Goal: Task Accomplishment & Management: Complete application form

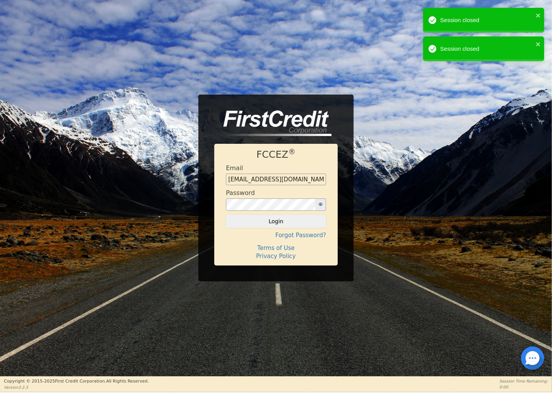
drag, startPoint x: 282, startPoint y: 224, endPoint x: 286, endPoint y: 220, distance: 4.9
click at [282, 224] on button "Login" at bounding box center [276, 221] width 100 height 13
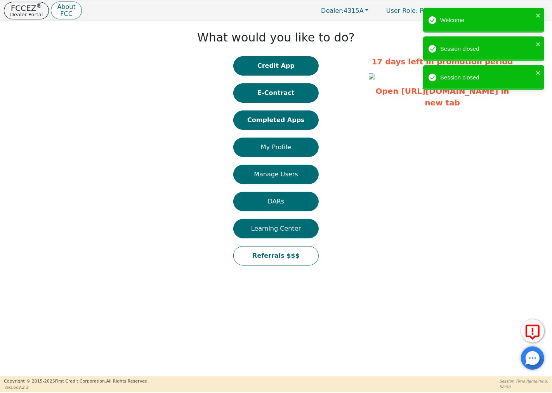
click at [292, 66] on button "Credit App" at bounding box center [275, 65] width 85 height 19
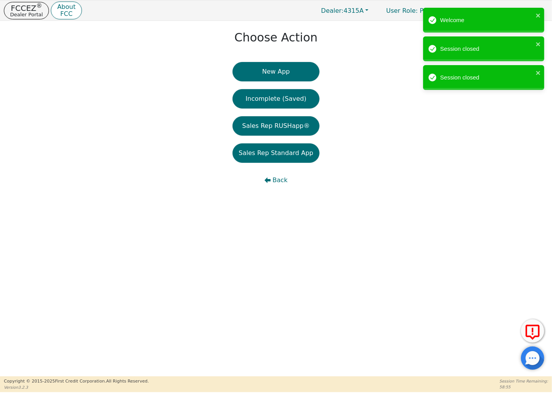
click at [271, 77] on button "New App" at bounding box center [275, 71] width 87 height 19
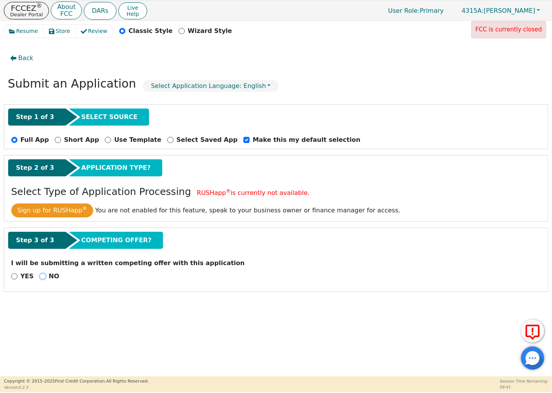
click at [41, 277] on input "NO" at bounding box center [43, 277] width 6 height 6
radio input "true"
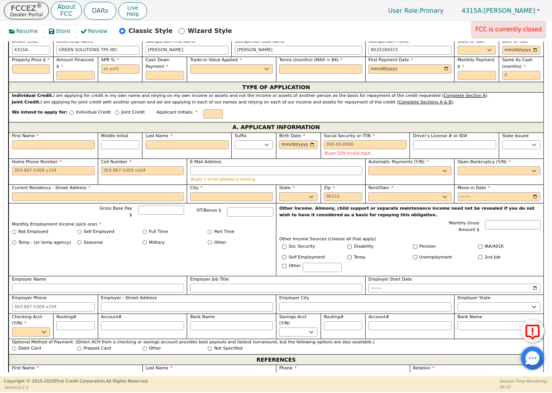
scroll to position [258, 0]
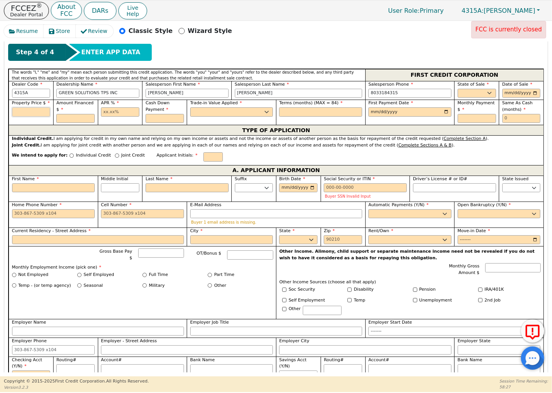
click at [31, 114] on input "text" at bounding box center [31, 111] width 38 height 9
type input "9490.00"
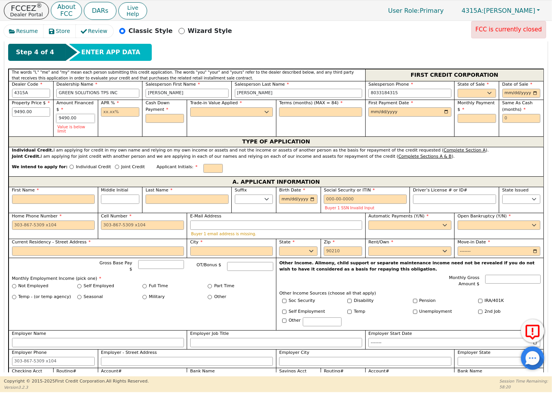
type input "9490.00"
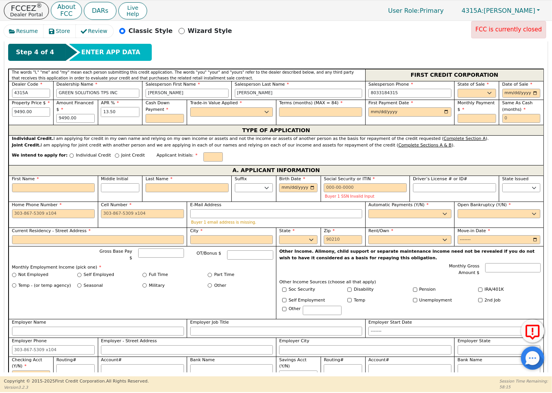
type input "13.50"
type input "0.00"
click at [202, 117] on select "Yes No" at bounding box center [231, 111] width 83 height 9
select select "n"
click at [190, 108] on select "Yes No" at bounding box center [231, 111] width 83 height 9
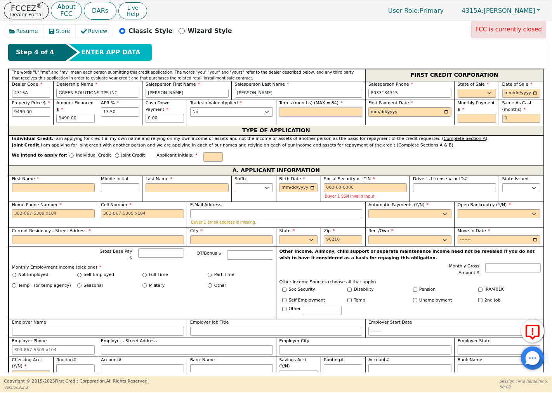
click at [298, 113] on input "text" at bounding box center [320, 111] width 83 height 9
type input "84"
click at [386, 115] on input "date" at bounding box center [409, 111] width 83 height 9
click at [443, 113] on input "date" at bounding box center [409, 111] width 83 height 9
type input "2025-11-15"
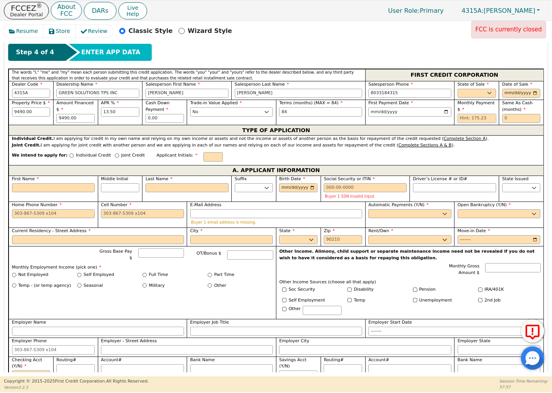
click at [479, 120] on input "text" at bounding box center [476, 118] width 38 height 9
type input "175.23"
click at [509, 121] on input "text" at bounding box center [521, 118] width 38 height 9
type input "0"
click at [488, 93] on select "AK AL AR AZ CA CO CT DC DE FL GA HI IA ID IL IN KS KY LA MA MD ME MI MN MO MS M…" at bounding box center [476, 93] width 38 height 9
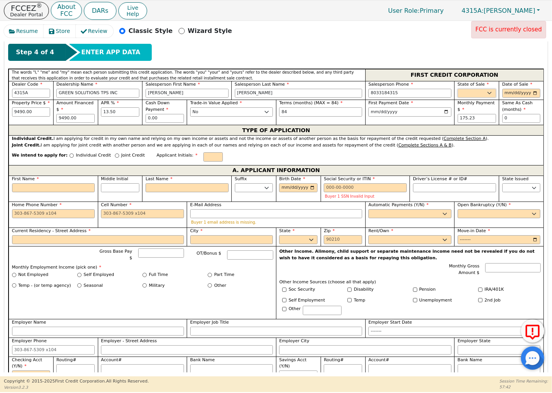
select select "SC"
click at [457, 89] on select "AK AL AR AZ CA CO CT DC DE FL GA HI IA ID IL IN KS KY LA MA MD ME MI MN MO MS M…" at bounding box center [476, 93] width 38 height 9
click at [516, 94] on input "date" at bounding box center [521, 93] width 38 height 9
click at [532, 93] on input "date" at bounding box center [521, 93] width 38 height 9
type input "2025-10-15"
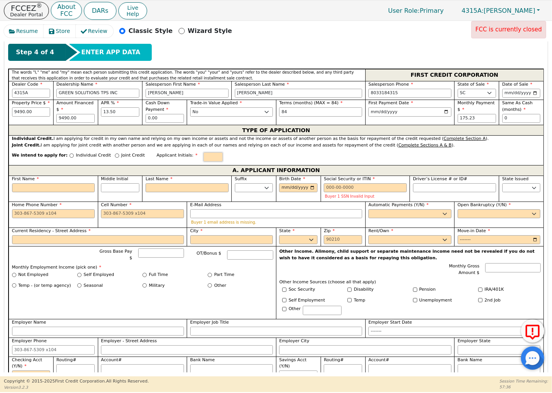
click at [203, 158] on input "text" at bounding box center [212, 156] width 19 height 9
type input "l"
type input "LS"
click at [80, 189] on input "First Name" at bounding box center [53, 188] width 83 height 9
click at [69, 156] on input "Individual Credit" at bounding box center [71, 156] width 4 height 4
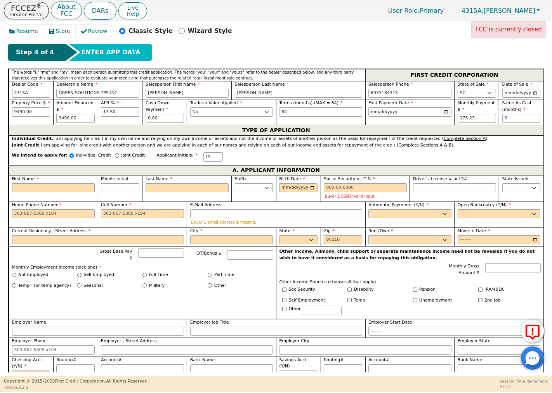
radio input "true"
click at [55, 186] on input "First Name" at bounding box center [53, 188] width 83 height 9
type input "l"
type input "L"
type input "l"
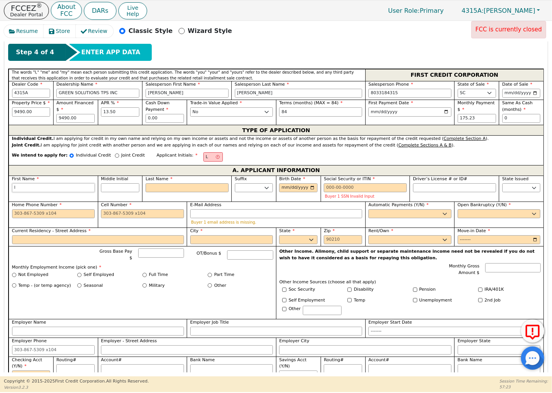
type input "lA"
type input "lAN"
type input "lANA"
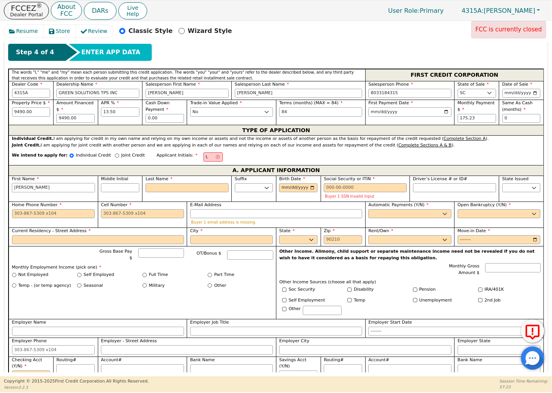
type input "lANA"
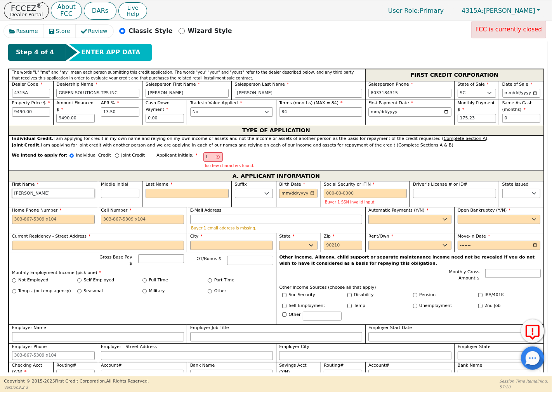
click at [81, 194] on input "lANA" at bounding box center [53, 193] width 83 height 9
type input "lAN"
type input "l"
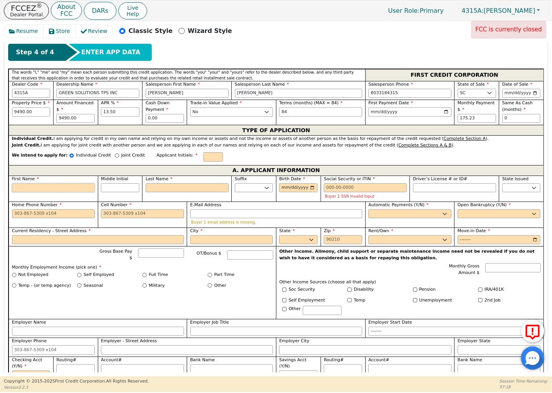
type input "L"
type input "LA"
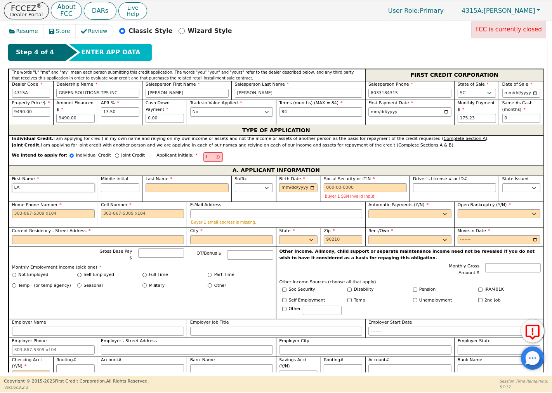
type input "LAN"
type input "[PERSON_NAME]"
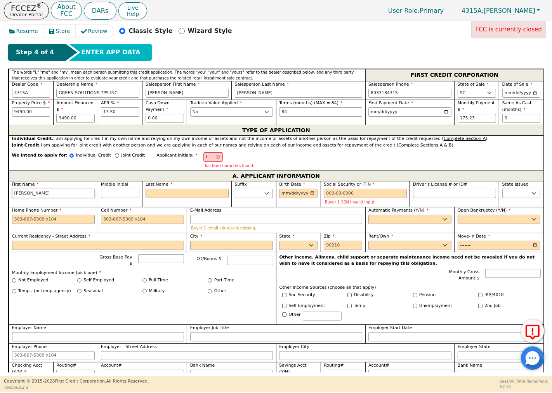
type input "[PERSON_NAME]"
type input "LS"
type input "S"
type input "LANA S"
type input "ST"
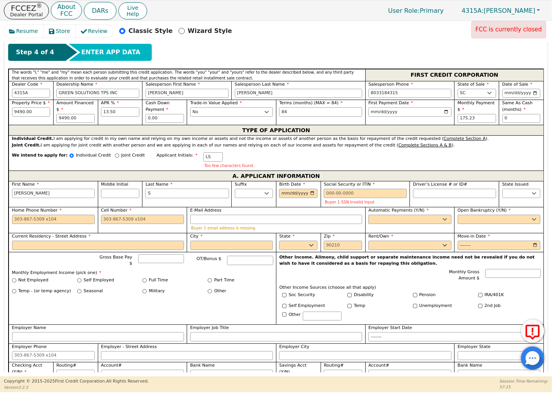
type input "LANA ST"
type input "STA"
type input "LANA STA"
type input "STAP"
type input "LANA STAP"
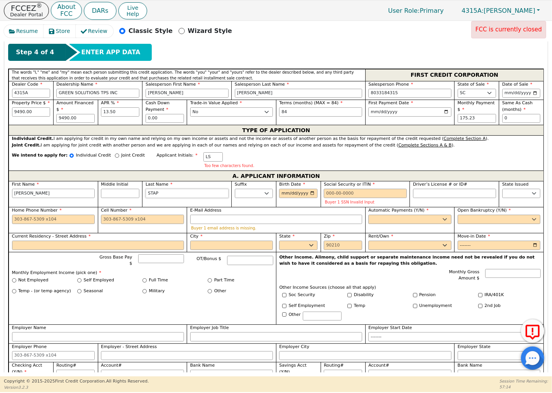
type input "[PERSON_NAME]"
type input "LANA STAPP"
type input "[PERSON_NAME]"
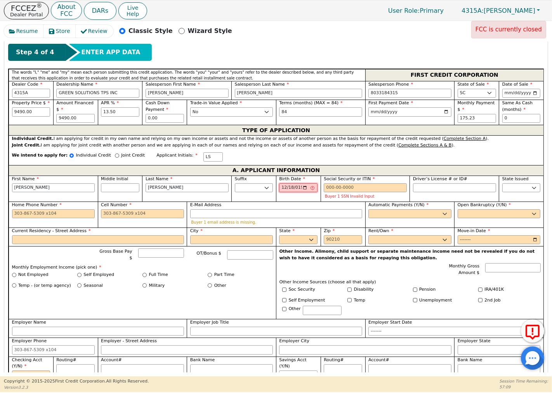
type input "1991-12-18"
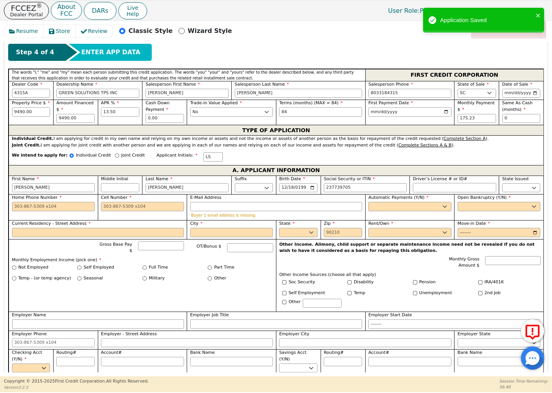
type input "***-**-9705"
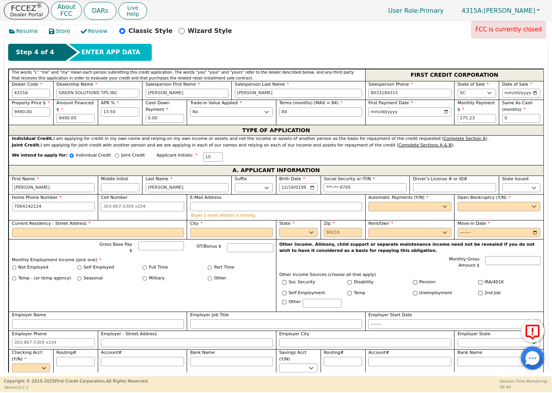
type input "706-414-2124"
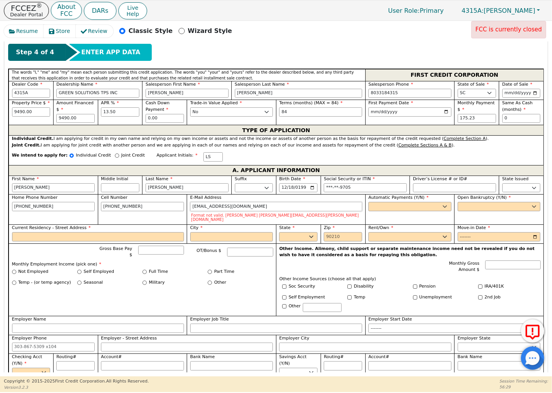
type input "LANASTAPP@GMAIL.COM"
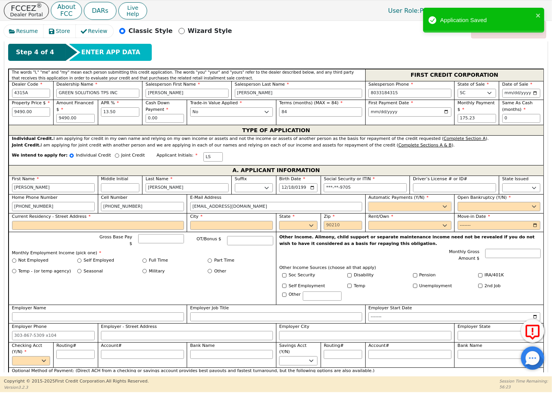
click at [389, 210] on select "Yes No" at bounding box center [409, 206] width 83 height 9
select select "n"
click at [368, 203] on select "Yes No" at bounding box center [409, 206] width 83 height 9
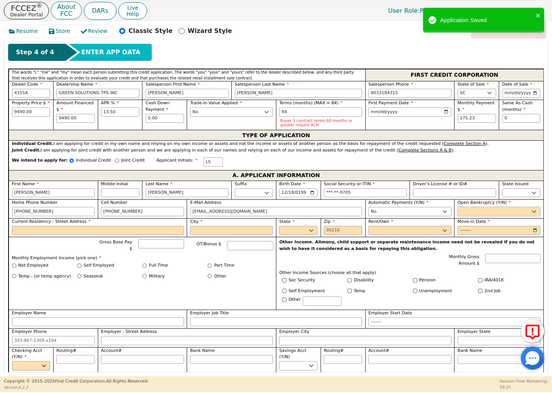
click at [474, 215] on select "Yes No" at bounding box center [498, 211] width 83 height 9
select select "n"
click at [457, 208] on select "Yes No" at bounding box center [498, 211] width 83 height 9
click at [107, 235] on input "Current Residency - Street Address" at bounding box center [98, 230] width 172 height 9
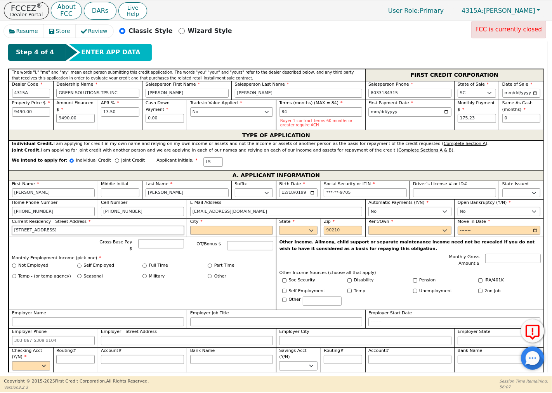
type input "3918 DENT ST"
type input "MARTINEZ"
select select "GA"
type input "30907"
select select "Own"
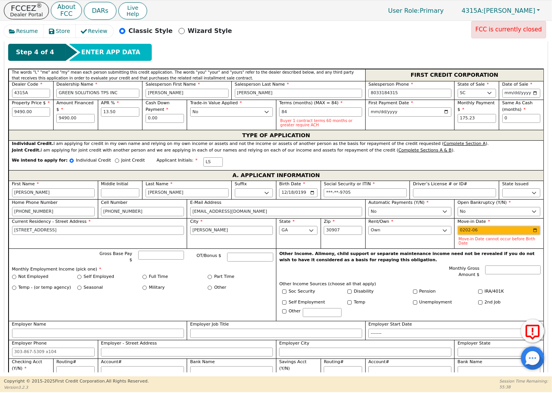
type input "2022-06"
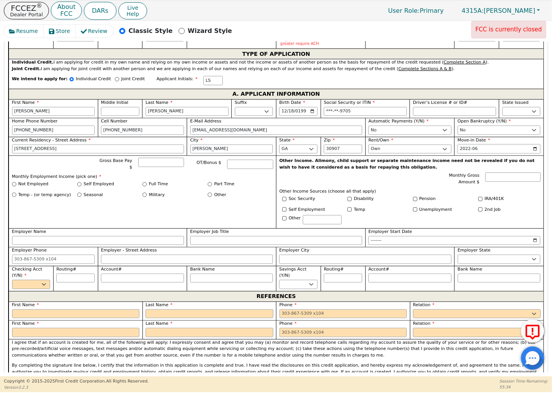
scroll to position [345, 0]
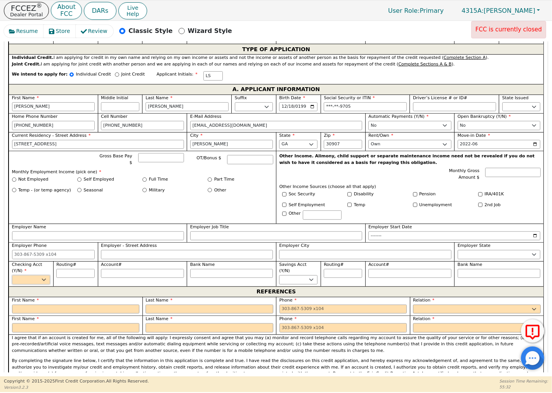
click at [43, 280] on select "Yes No" at bounding box center [31, 279] width 38 height 9
select select "n"
click at [12, 275] on select "Yes No" at bounding box center [31, 279] width 38 height 9
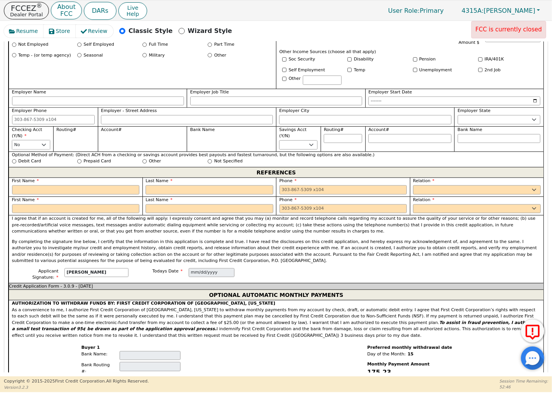
scroll to position [560, 0]
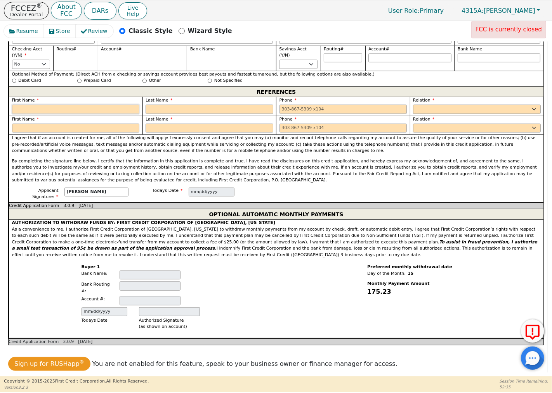
click at [112, 107] on input "text" at bounding box center [76, 109] width 128 height 9
click at [175, 147] on p "I agree that if an account is created for me, all of the following will apply: …" at bounding box center [276, 144] width 528 height 19
click at [92, 109] on input "text" at bounding box center [76, 109] width 128 height 9
click at [117, 105] on input "jAMES" at bounding box center [76, 109] width 128 height 9
type input "j"
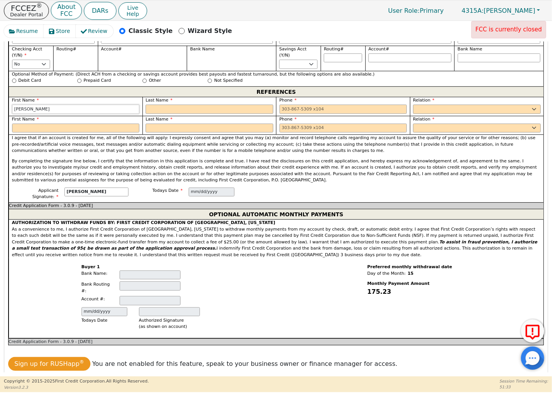
type input "JAMES"
type input "MARTINEZ"
type input "706-414-2292"
click at [421, 109] on select "FATHER MOTHER SISTER BROTHER DAUGHTER SON CO-WORKER NEIGHBOR FRIEND COUSIN G-MO…" at bounding box center [477, 109] width 128 height 9
select select "FRIEND"
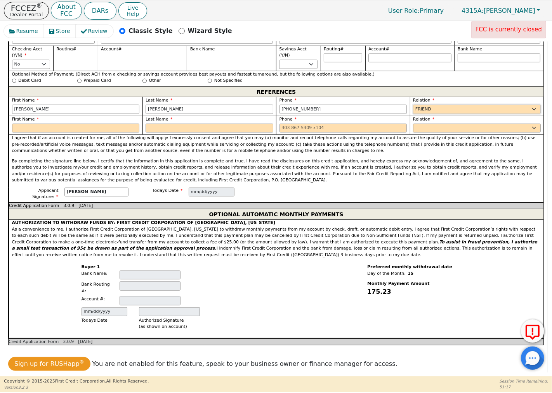
click at [413, 105] on select "FATHER MOTHER SISTER BROTHER DAUGHTER SON CO-WORKER NEIGHBOR FRIEND COUSIN G-MO…" at bounding box center [477, 109] width 128 height 9
click at [122, 128] on input "text" at bounding box center [76, 128] width 128 height 9
type input "j"
type input "JAMIE"
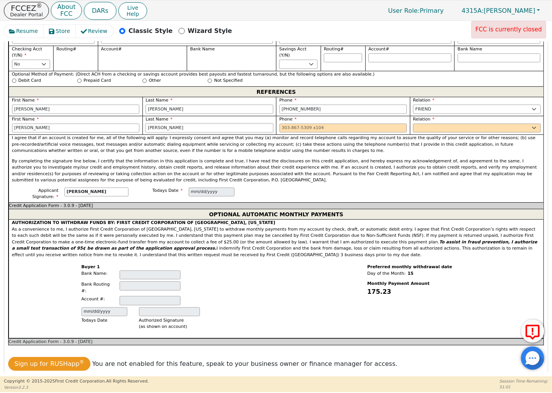
type input "STOVER"
click at [425, 127] on select "FATHER MOTHER SISTER BROTHER DAUGHTER SON CO-WORKER NEIGHBOR FRIEND COUSIN G-MO…" at bounding box center [477, 128] width 128 height 9
type input "706-825-6624"
select select "NEIGHBOR"
click at [413, 124] on select "FATHER MOTHER SISTER BROTHER DAUGHTER SON CO-WORKER NEIGHBOR FRIEND COUSIN G-MO…" at bounding box center [477, 128] width 128 height 9
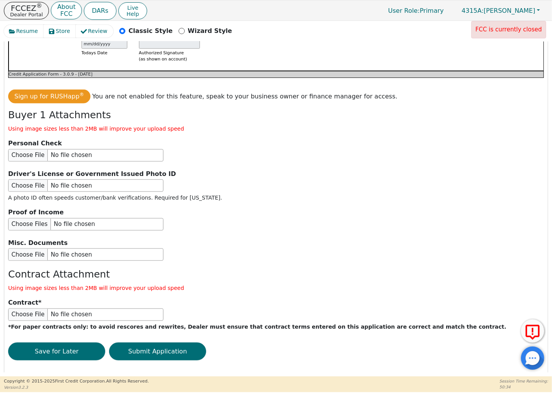
scroll to position [830, 0]
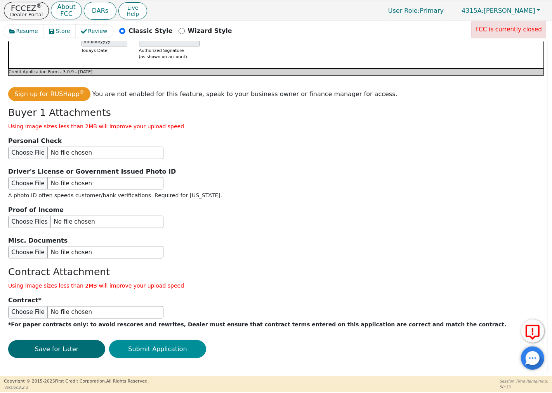
click at [167, 342] on button "Submit Application" at bounding box center [157, 350] width 97 height 18
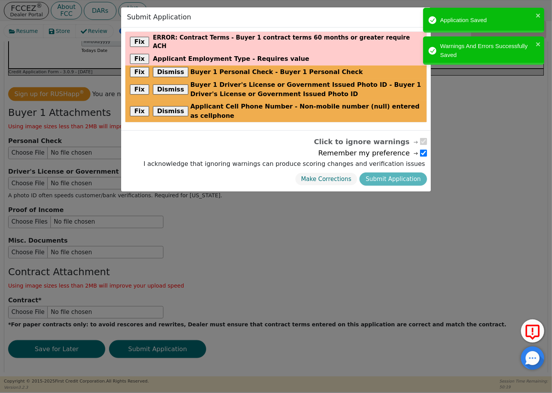
click at [396, 171] on div "Make Corrections Submit Application" at bounding box center [284, 179] width 285 height 17
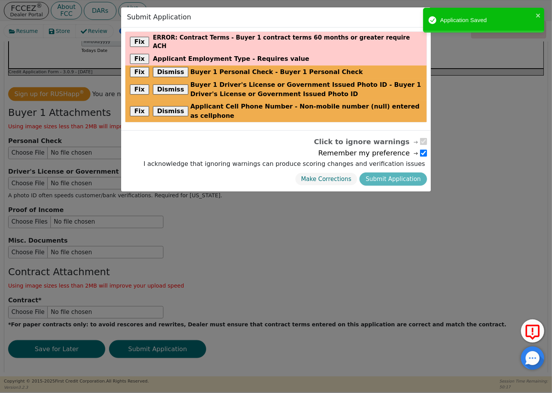
click at [393, 171] on div "Make Corrections Submit Application" at bounding box center [284, 179] width 285 height 17
click at [391, 171] on div "Make Corrections Submit Application" at bounding box center [284, 179] width 285 height 17
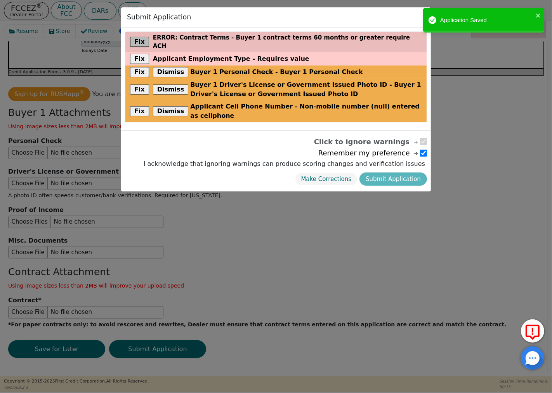
click at [137, 37] on button "Fix" at bounding box center [139, 42] width 19 height 10
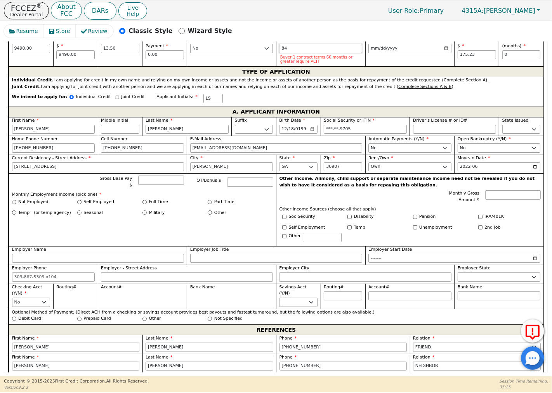
scroll to position [336, 0]
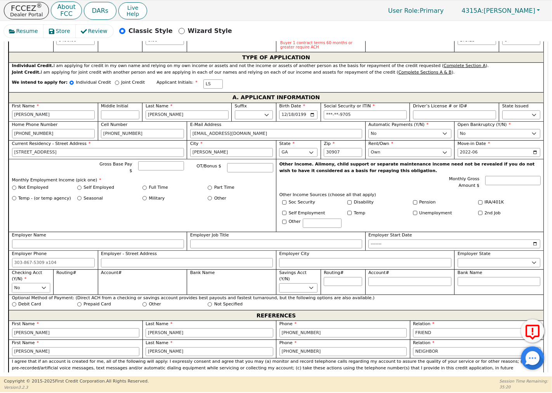
click at [40, 286] on select "Yes No" at bounding box center [31, 288] width 38 height 9
select select "y"
click at [12, 284] on select "Yes No" at bounding box center [31, 288] width 38 height 9
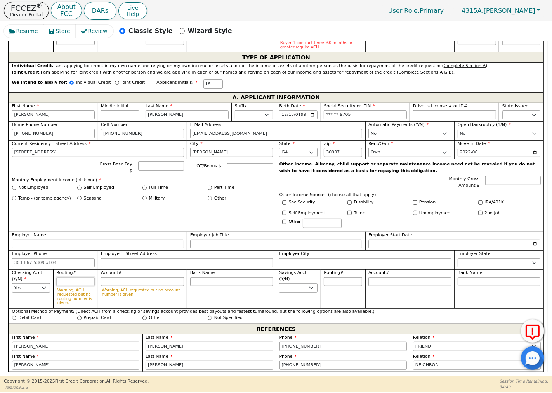
drag, startPoint x: 80, startPoint y: 280, endPoint x: 86, endPoint y: 280, distance: 5.8
click at [80, 280] on input "Routing#" at bounding box center [75, 281] width 38 height 9
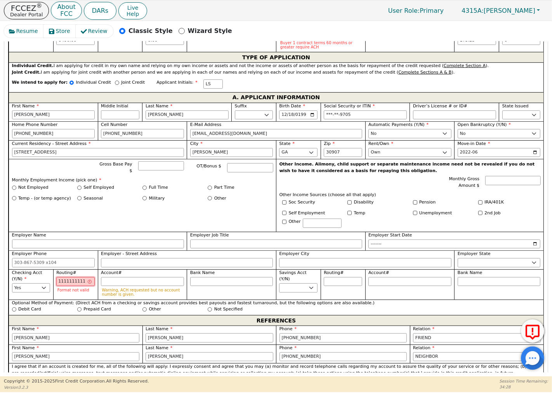
scroll to position [0, 4]
type input "1"
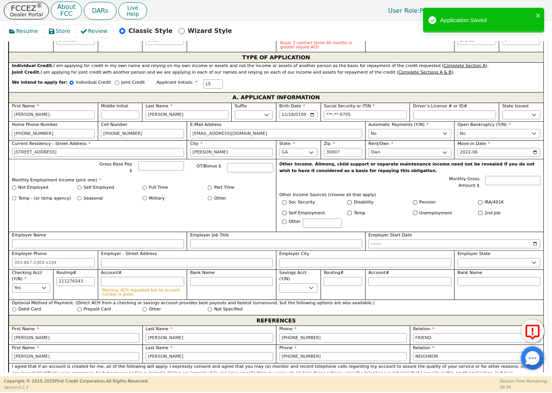
type input "*********"
click at [169, 281] on input "Account#" at bounding box center [142, 281] width 83 height 9
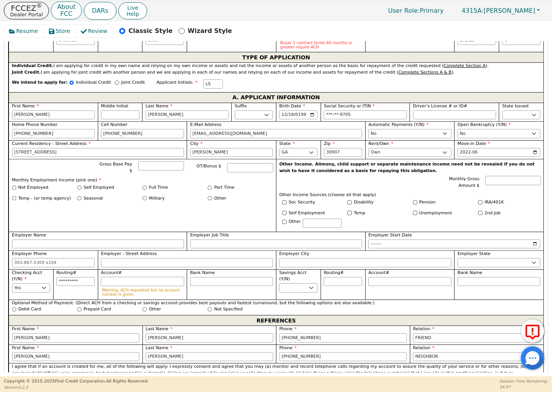
click at [168, 282] on input "Account#" at bounding box center [142, 281] width 83 height 9
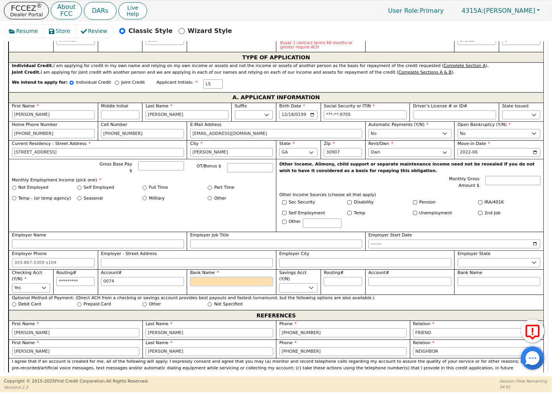
type input "****"
click at [206, 281] on input "Bank Name" at bounding box center [231, 281] width 83 height 9
type input "Contact customer"
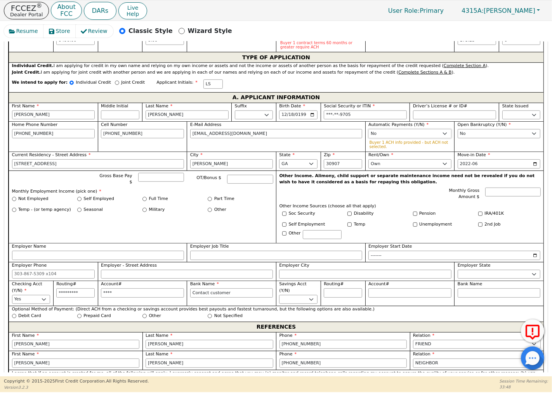
click at [437, 137] on select "Yes No" at bounding box center [409, 133] width 83 height 9
select select "y"
click at [368, 130] on select "Yes No" at bounding box center [409, 133] width 83 height 9
type input "Contact customer"
type input "*********"
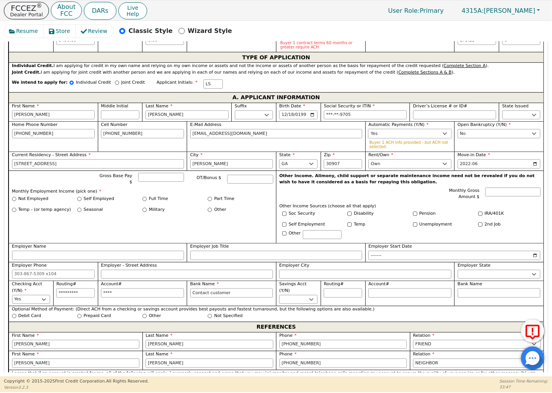
type input "****"
type input "LANA STAPP"
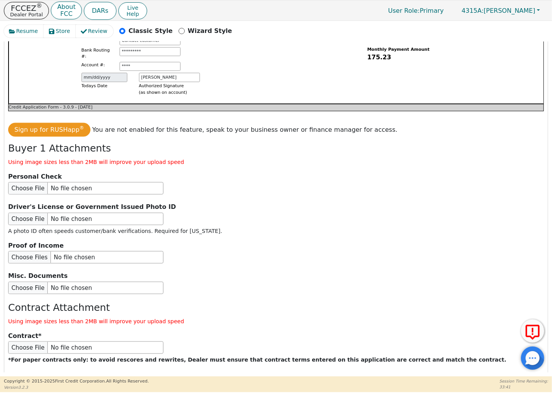
scroll to position [809, 0]
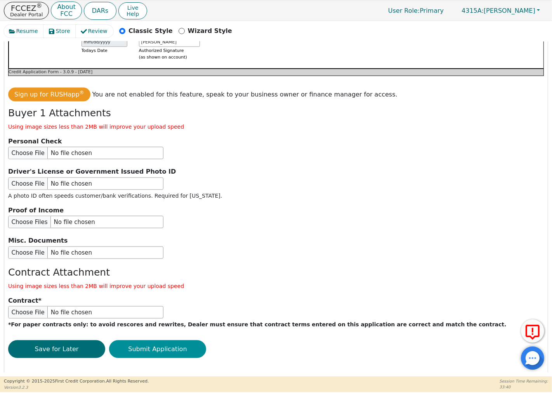
click at [155, 343] on button "Submit Application" at bounding box center [157, 350] width 97 height 18
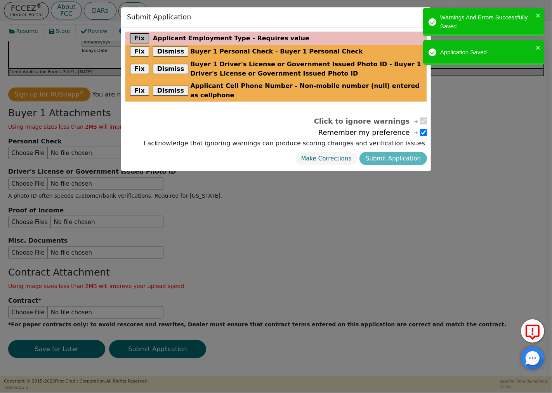
click at [137, 40] on button "Fix" at bounding box center [139, 38] width 19 height 10
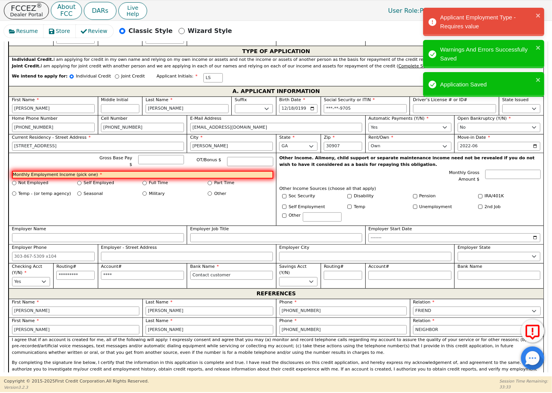
scroll to position [303, 0]
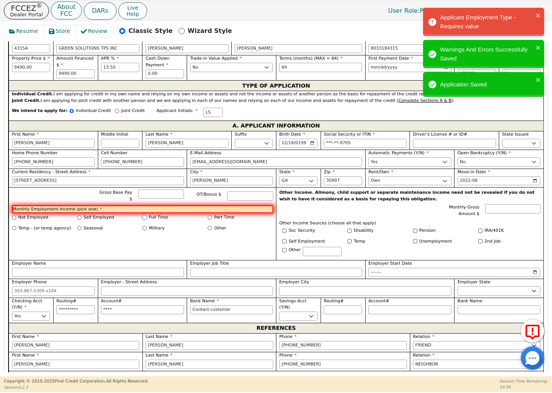
click at [142, 216] on input "Full Time" at bounding box center [144, 218] width 4 height 4
radio input "true"
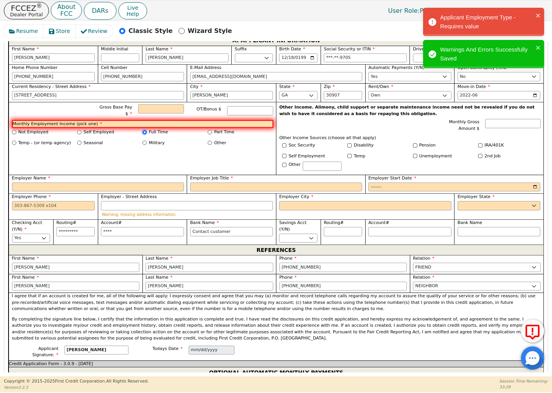
scroll to position [389, 0]
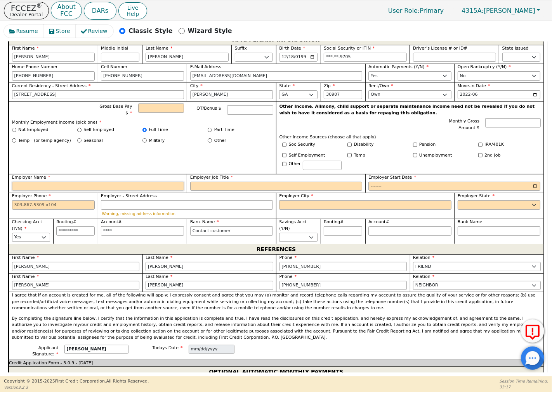
click at [164, 188] on input "Employer Name" at bounding box center [98, 186] width 172 height 9
type input "PUBLIX"
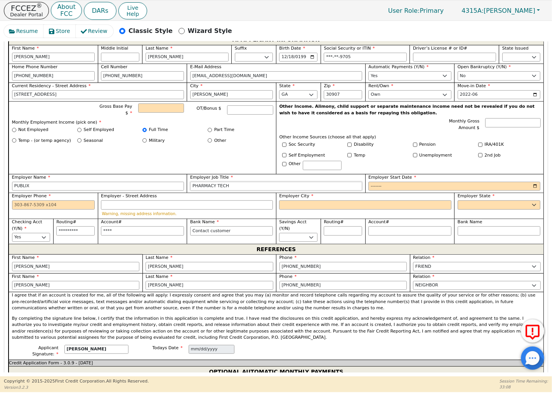
type input "PHARMACY TECH"
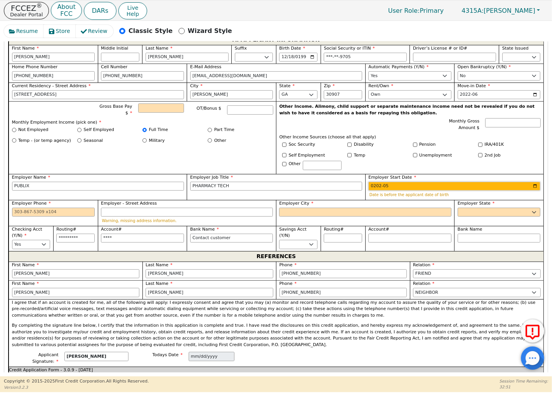
type input "2022-05"
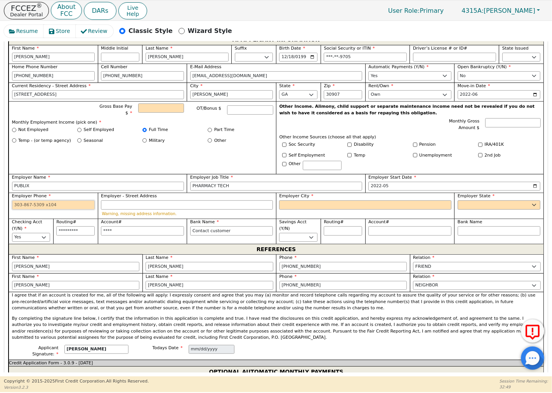
click at [60, 201] on input "Employer Phone" at bounding box center [53, 205] width 83 height 9
type input "706-650-5046"
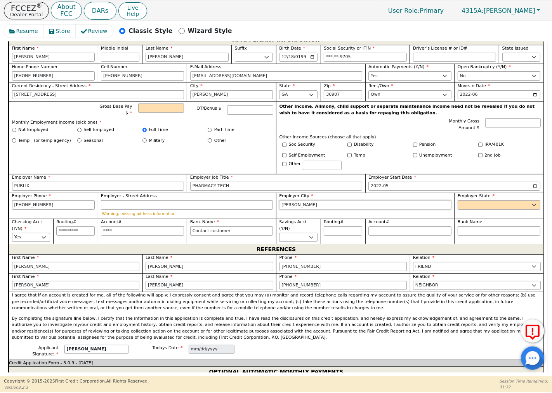
type input "MARTINEZ"
select select "GA"
click at [161, 106] on input "Gross Base Pay $" at bounding box center [161, 108] width 46 height 9
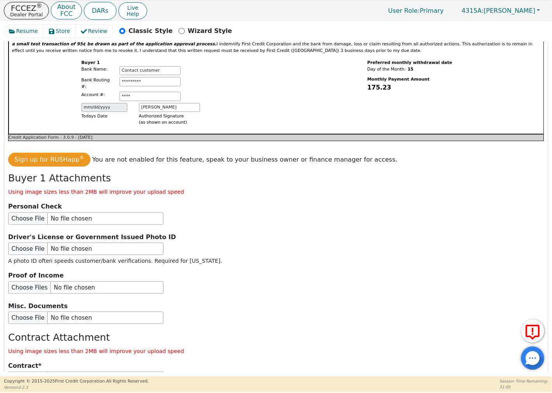
scroll to position [817, 0]
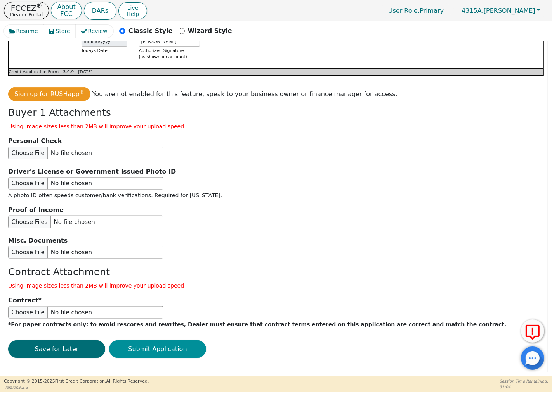
click at [156, 346] on button "Submit Application" at bounding box center [157, 350] width 97 height 18
type input "42000.00"
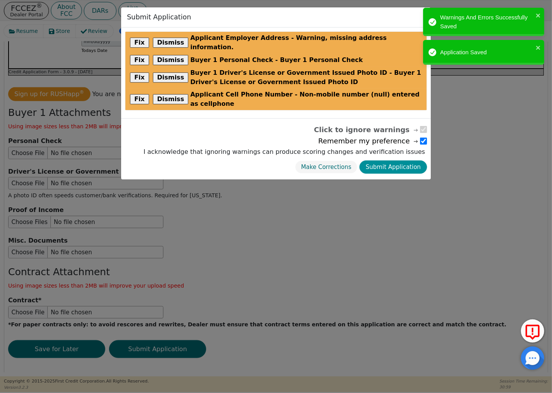
click at [409, 161] on button "Submit Application" at bounding box center [393, 168] width 68 height 14
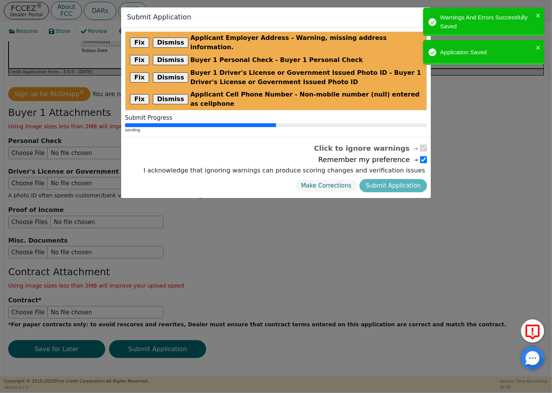
radio input "false"
checkbox input "false"
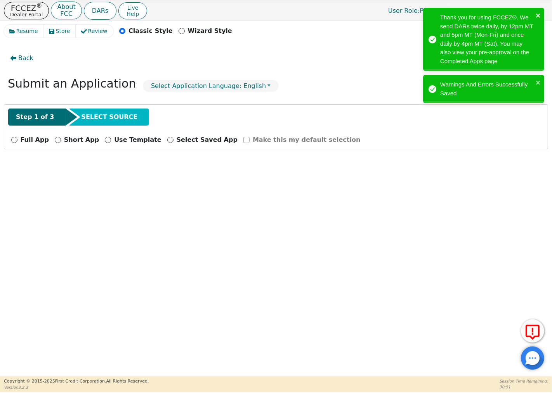
click at [538, 13] on icon "close" at bounding box center [537, 15] width 5 height 6
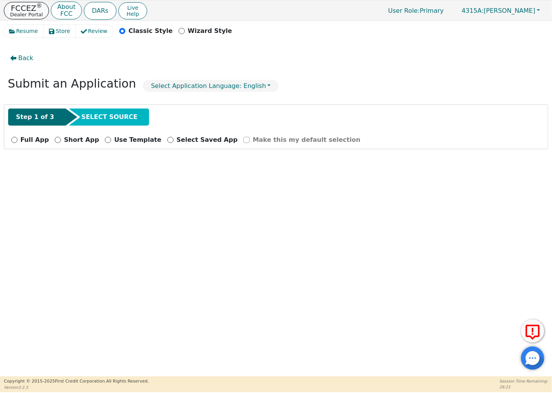
click at [27, 12] on p "Dealer Portal" at bounding box center [26, 14] width 33 height 5
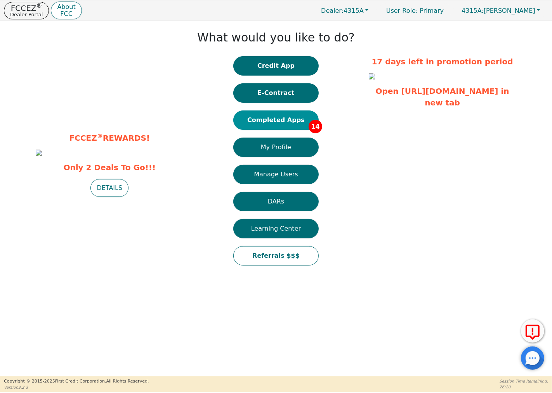
click at [277, 118] on button "Completed Apps 14" at bounding box center [275, 120] width 85 height 19
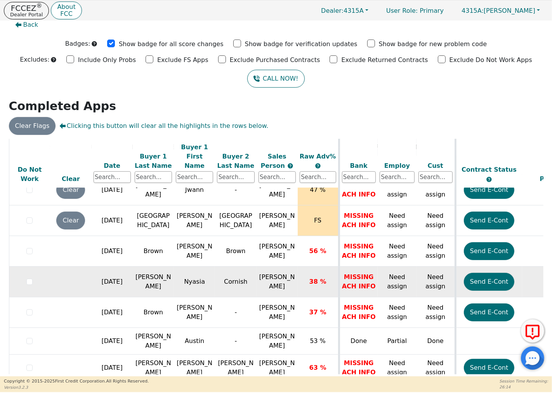
scroll to position [269, 0]
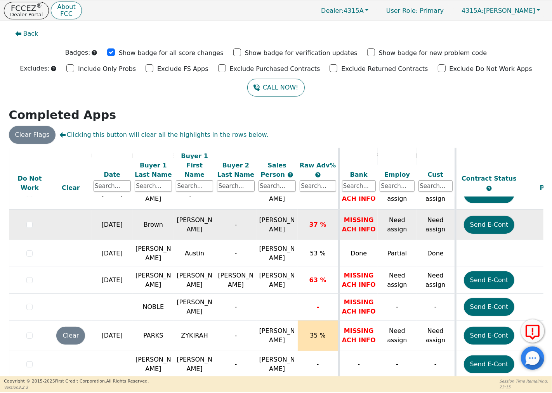
scroll to position [10, 0]
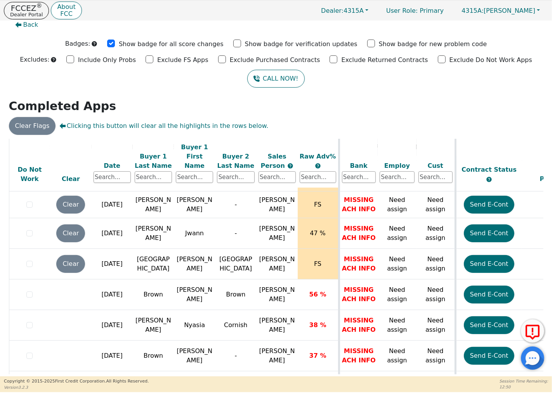
scroll to position [269, 0]
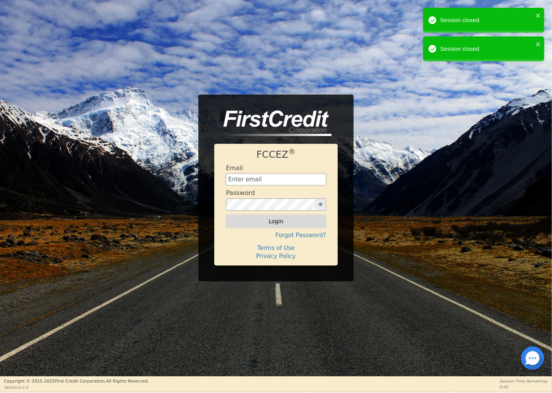
type input "[EMAIL_ADDRESS][DOMAIN_NAME]"
click at [280, 218] on button "Login" at bounding box center [276, 221] width 100 height 13
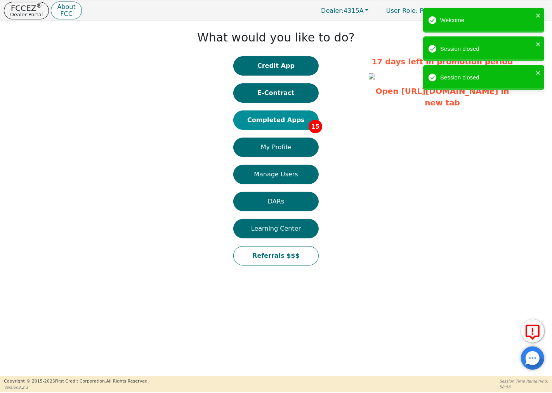
click at [271, 118] on button "Completed Apps 15" at bounding box center [275, 120] width 85 height 19
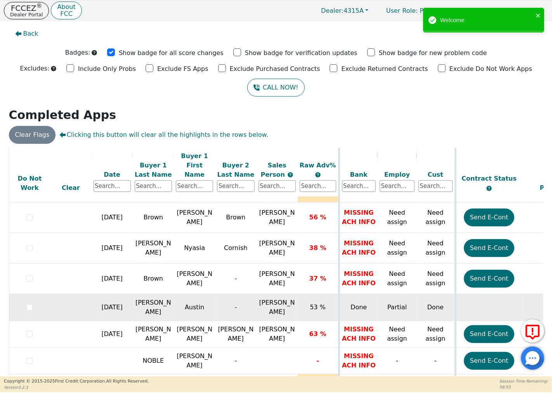
scroll to position [269, 0]
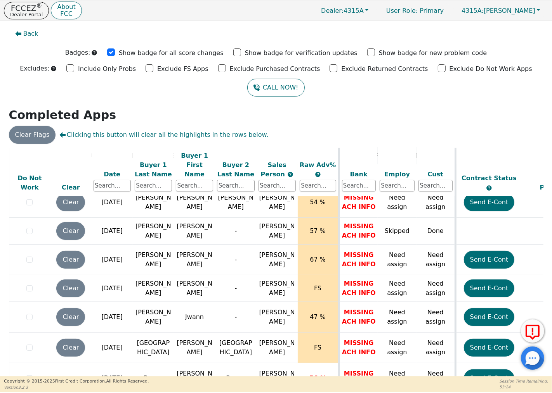
scroll to position [11, 0]
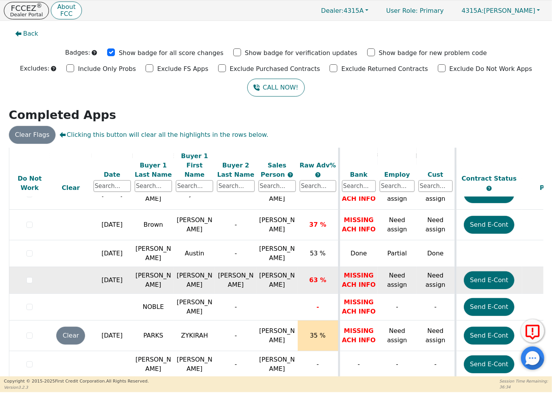
scroll to position [10, 0]
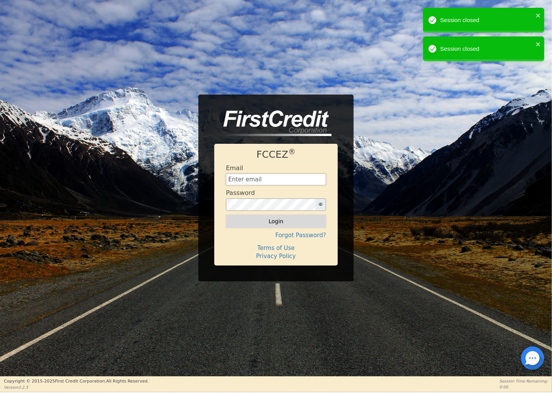
type input "Cmberryhill1@gmail.com"
click at [286, 223] on button "Login" at bounding box center [276, 221] width 100 height 13
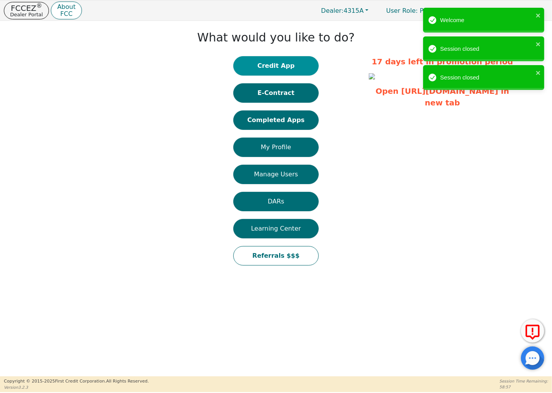
click at [303, 65] on button "Credit App" at bounding box center [275, 65] width 85 height 19
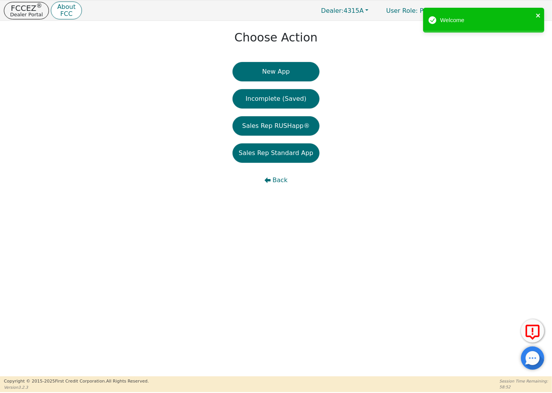
click at [536, 17] on icon "close" at bounding box center [537, 15] width 5 height 6
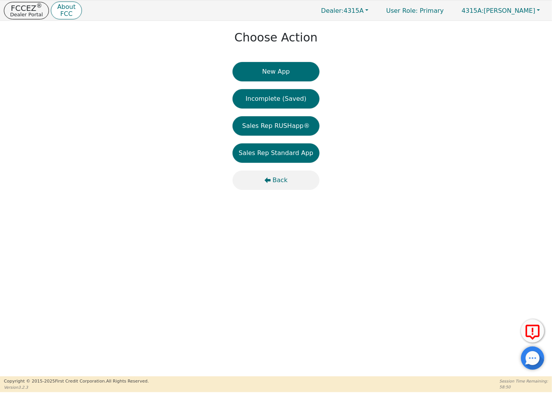
click at [279, 177] on span "Back" at bounding box center [279, 180] width 15 height 9
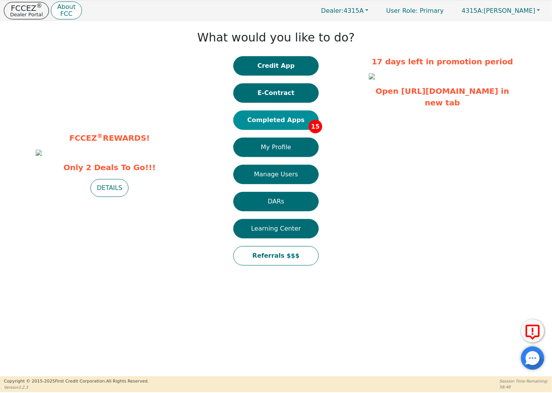
click at [284, 118] on button "Completed Apps 15" at bounding box center [275, 120] width 85 height 19
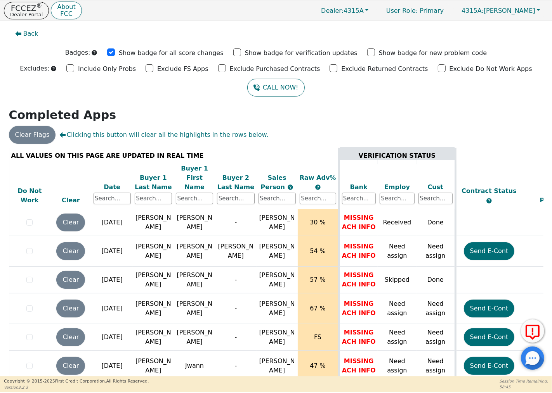
scroll to position [269, 0]
